Goal: Navigation & Orientation: Find specific page/section

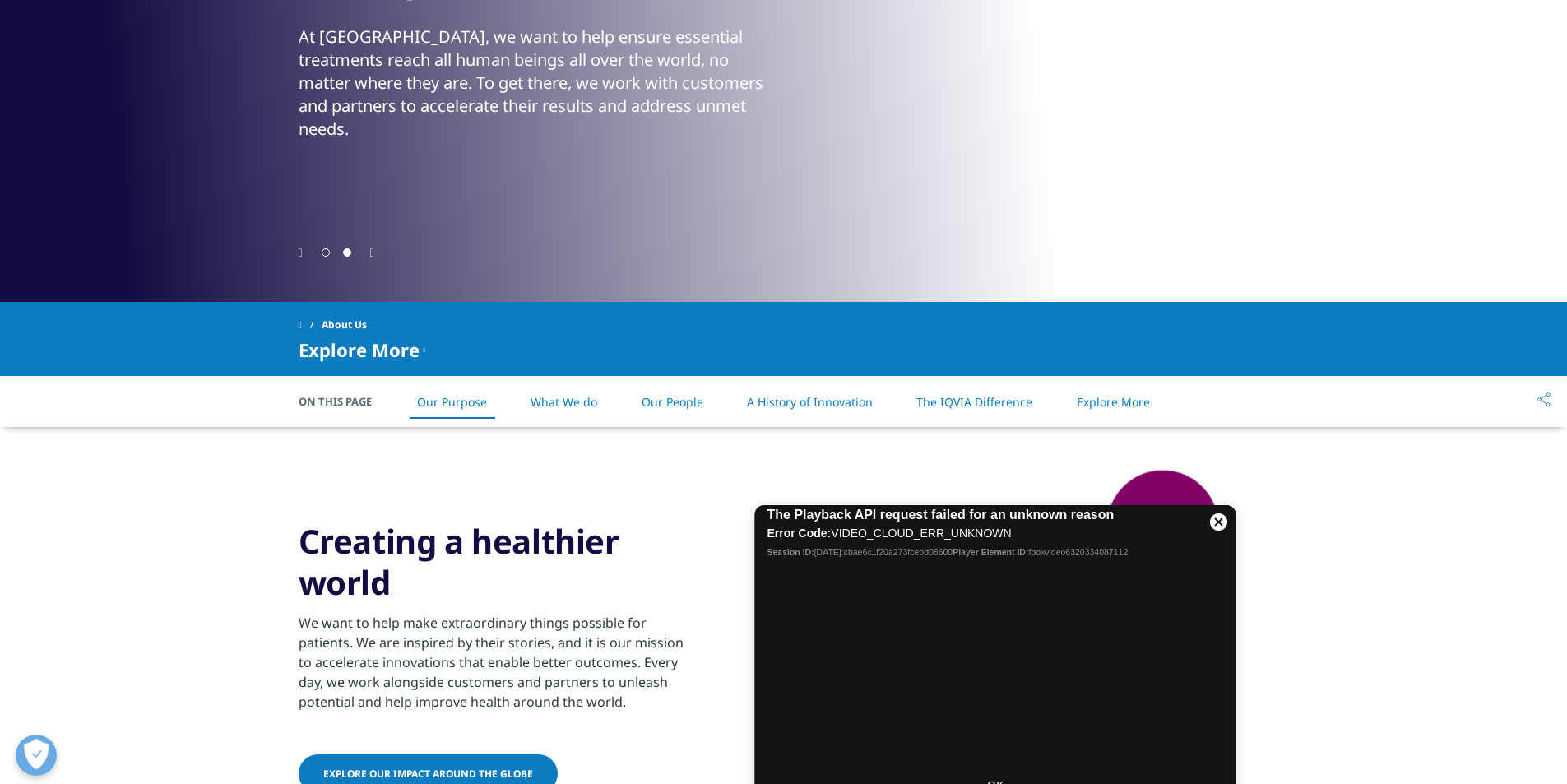
scroll to position [576, 0]
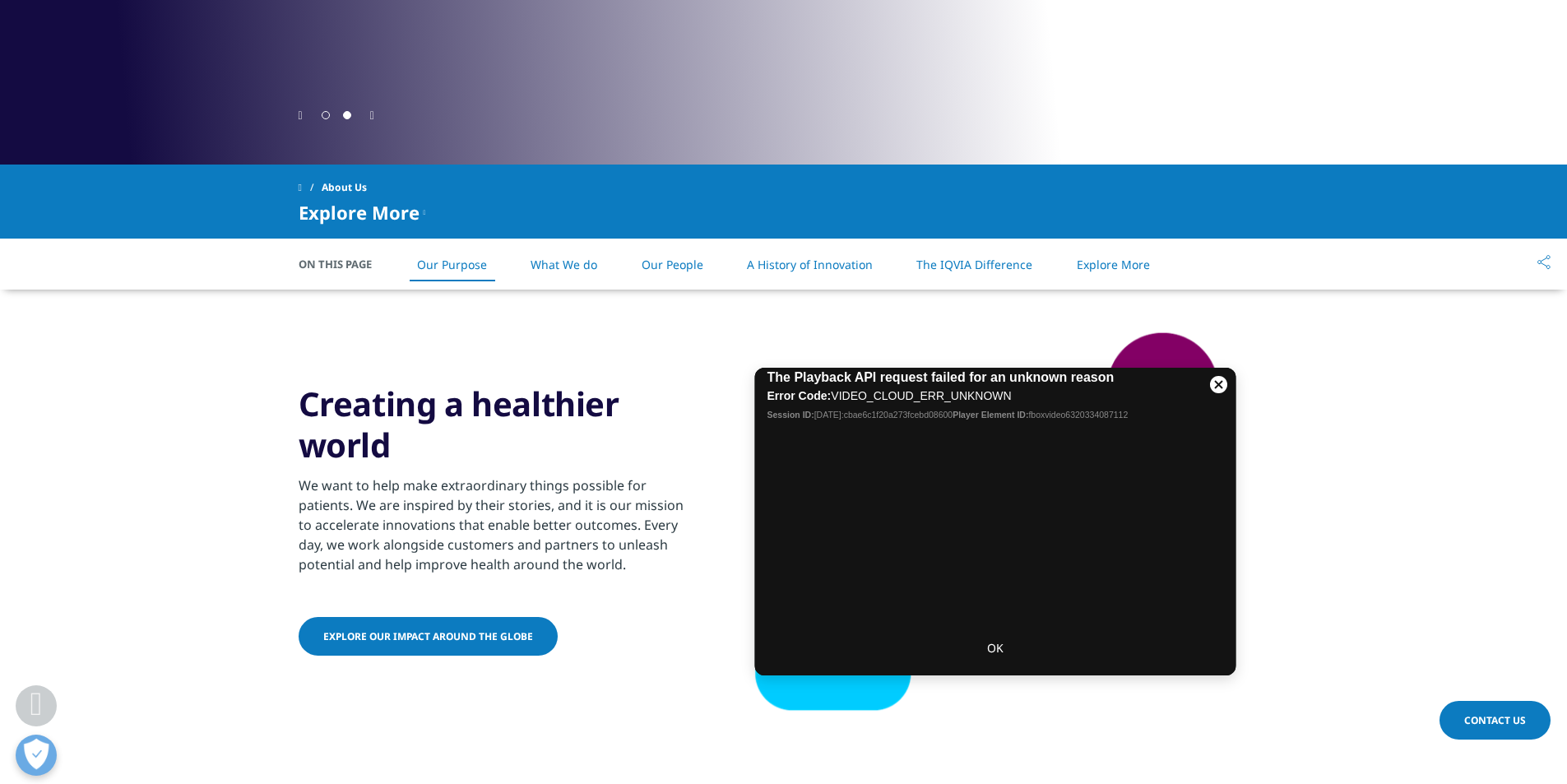
click at [588, 271] on link "What We do" at bounding box center [564, 264] width 67 height 16
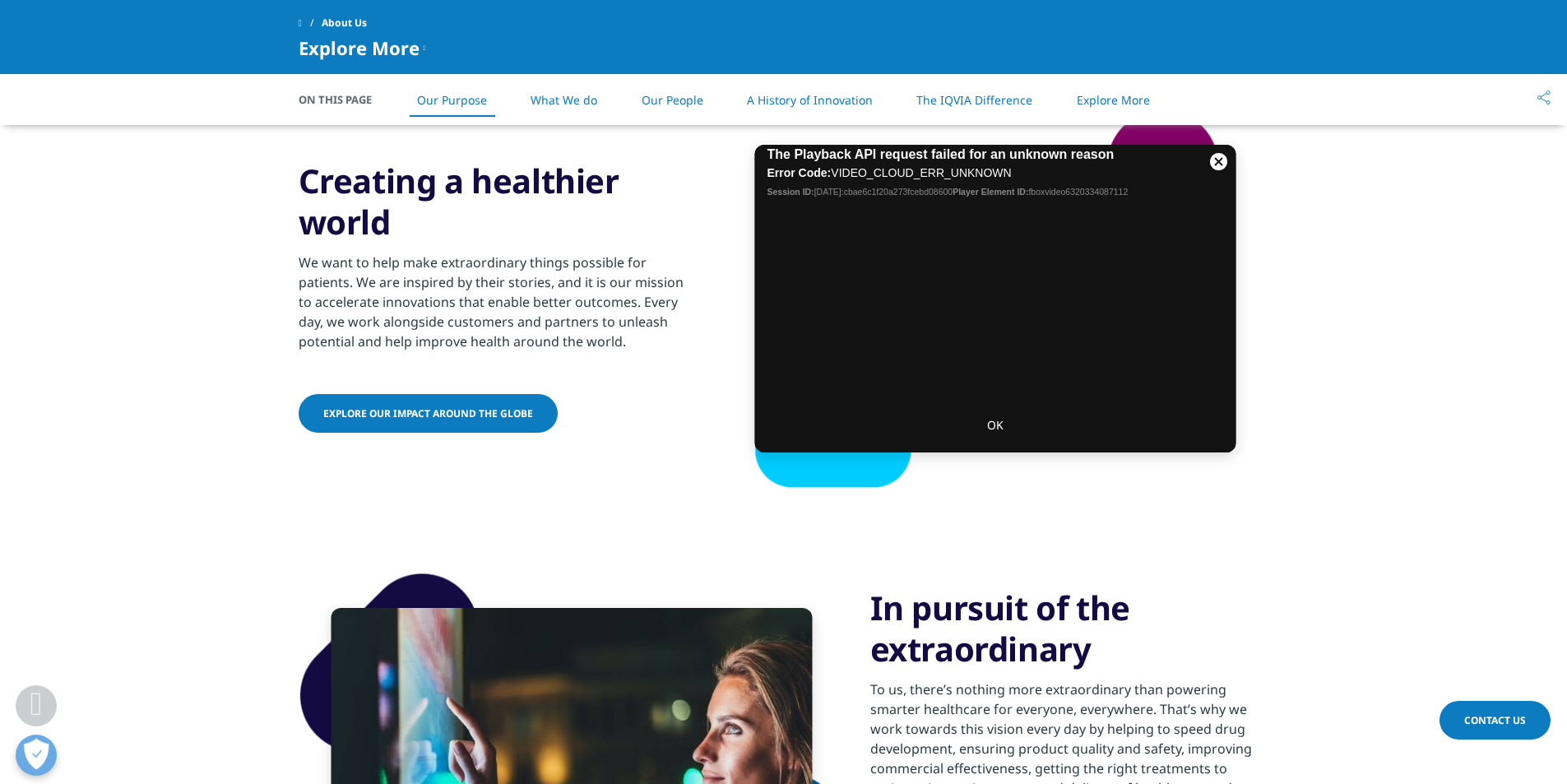
scroll to position [651, 0]
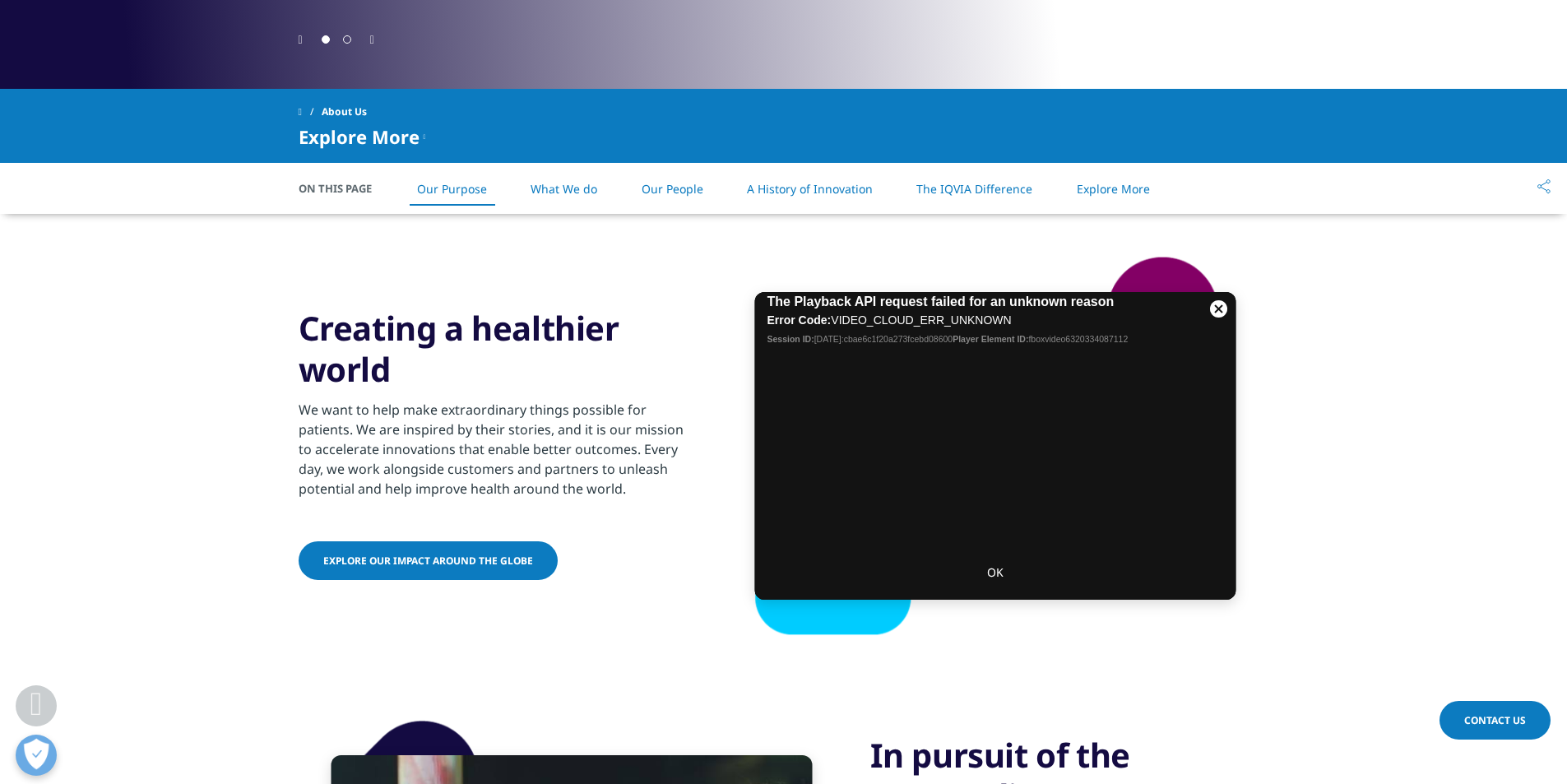
click at [565, 185] on link "What We do" at bounding box center [564, 189] width 67 height 16
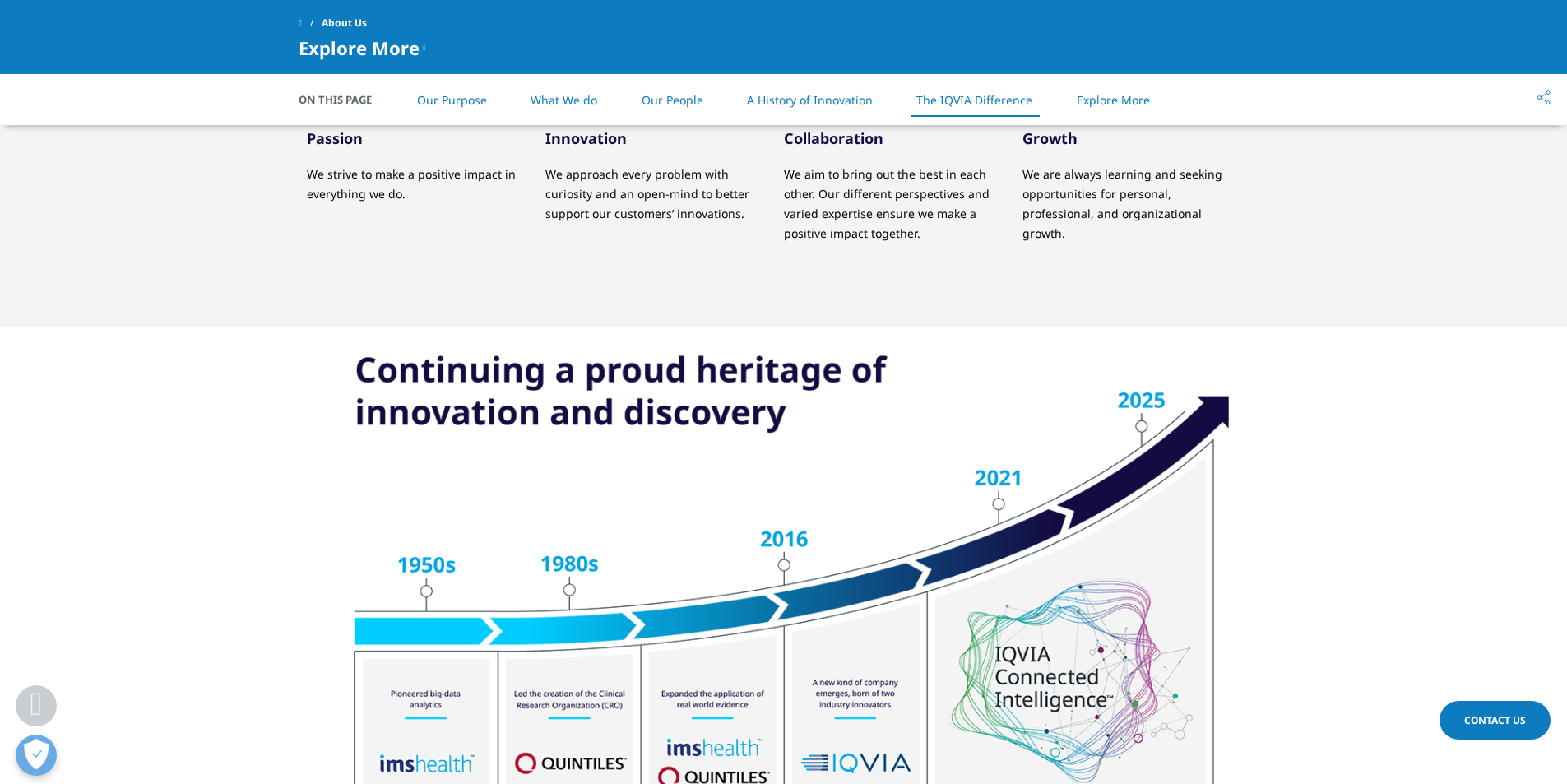
scroll to position [1556, 0]
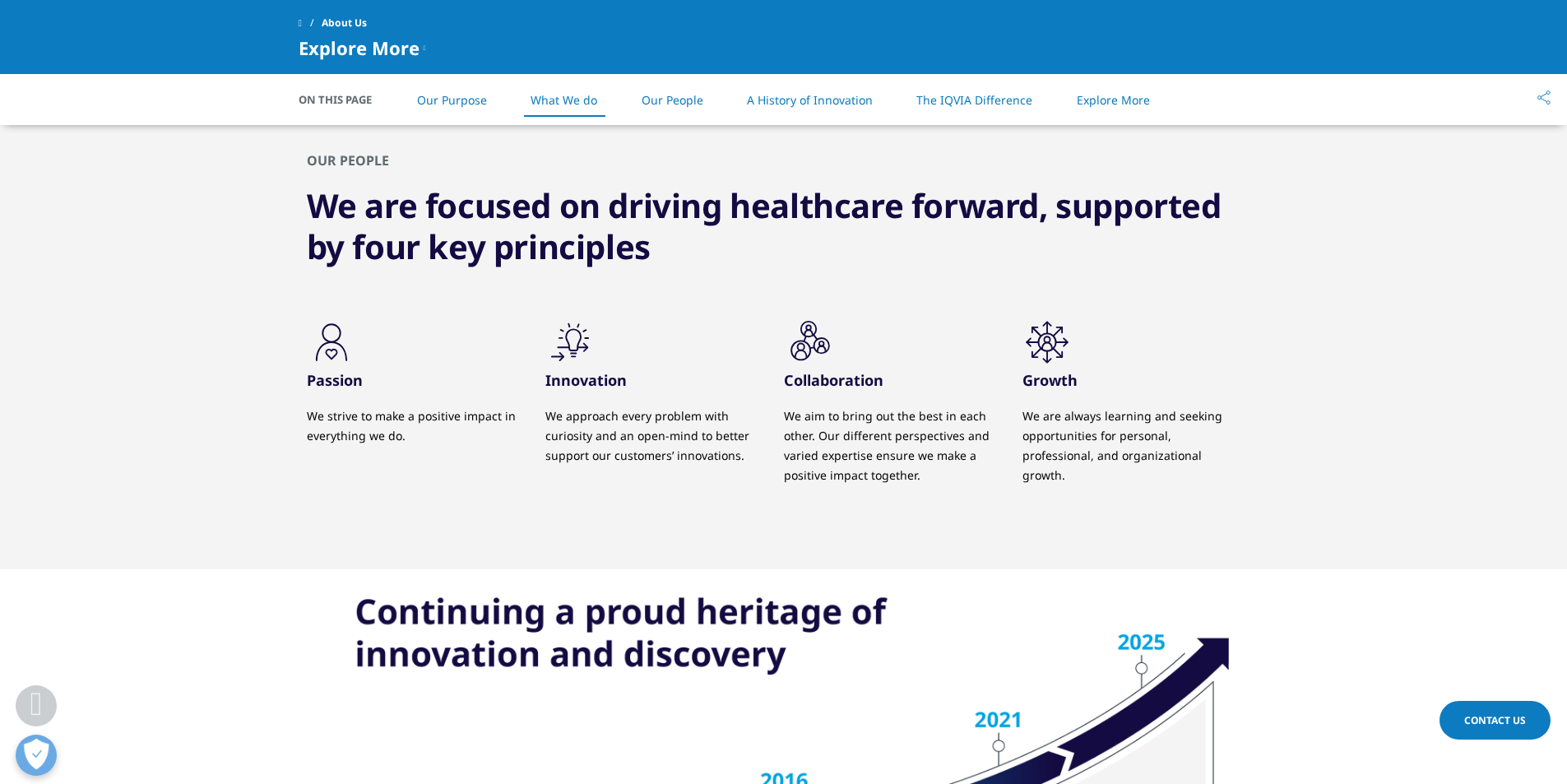
drag, startPoint x: 405, startPoint y: 63, endPoint x: 638, endPoint y: 178, distance: 259.8
click at [405, 73] on div "About Us Explore More Our Impact IQVIA Connected Intelligence Sustainability Co…" at bounding box center [784, 37] width 1567 height 74
click at [291, 19] on div "About Us Explore More Our Impact IQVIA Connected Intelligence Sustainability Co…" at bounding box center [784, 37] width 1567 height 74
click at [301, 19] on span at bounding box center [299, 23] width 3 height 12
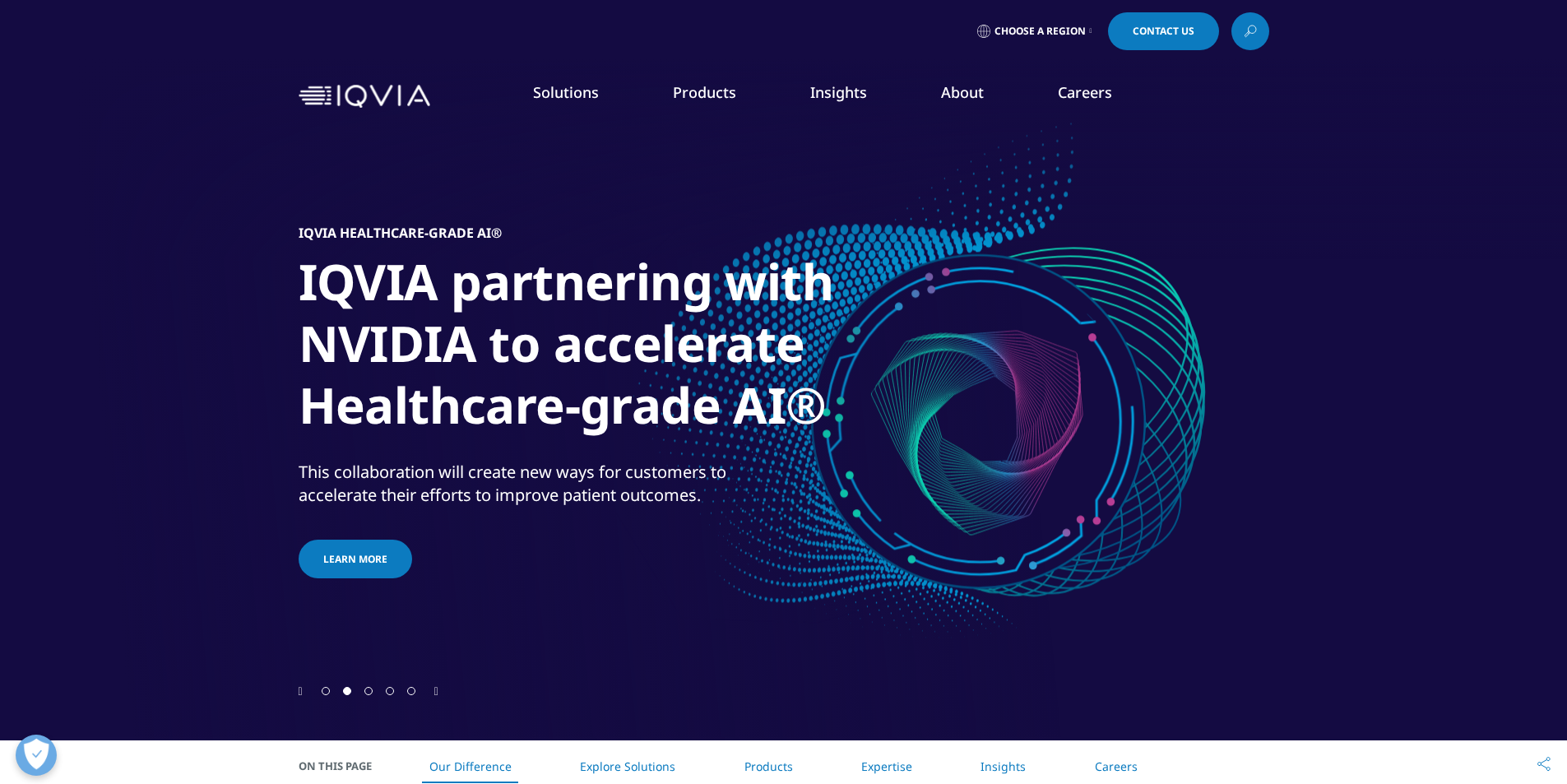
click at [242, 213] on div at bounding box center [784, 370] width 1567 height 740
